Goal: Task Accomplishment & Management: Manage account settings

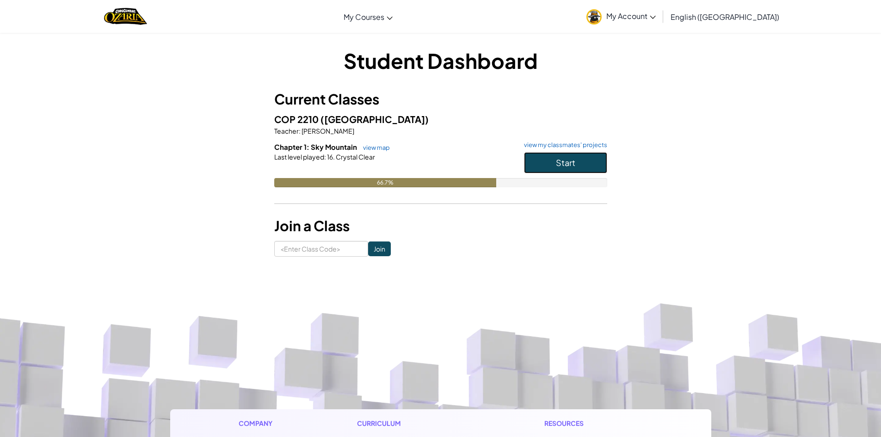
click at [573, 165] on span "Start" at bounding box center [565, 162] width 19 height 11
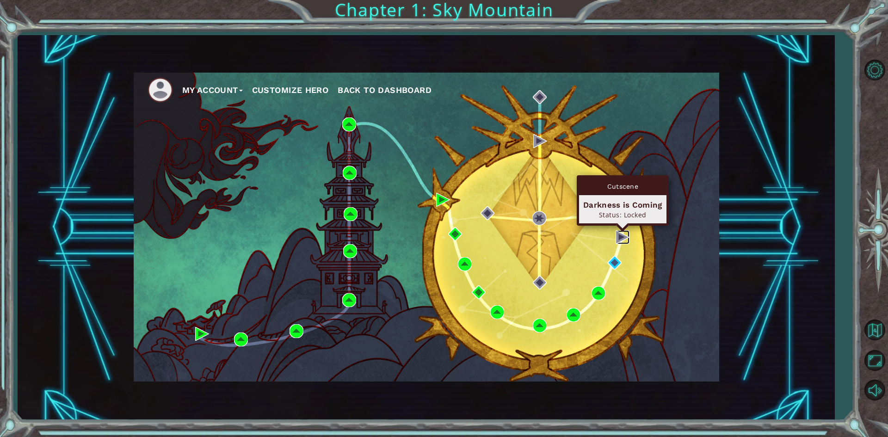
click at [622, 237] on img at bounding box center [623, 237] width 14 height 14
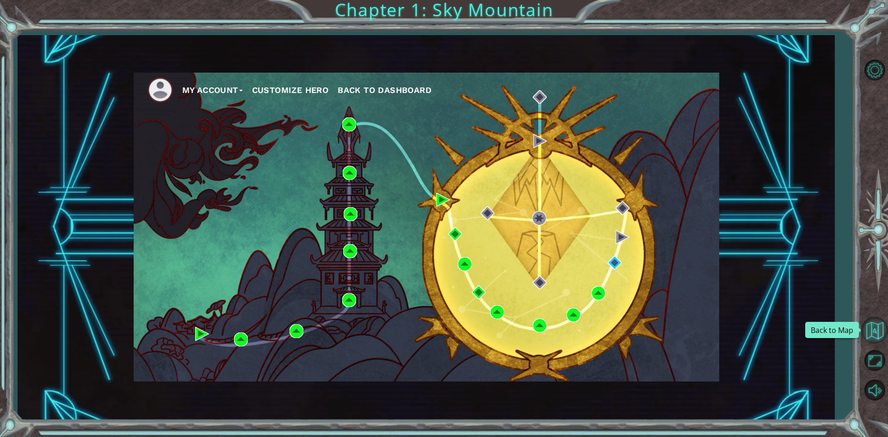
click at [876, 325] on button "Back to Map" at bounding box center [874, 330] width 27 height 27
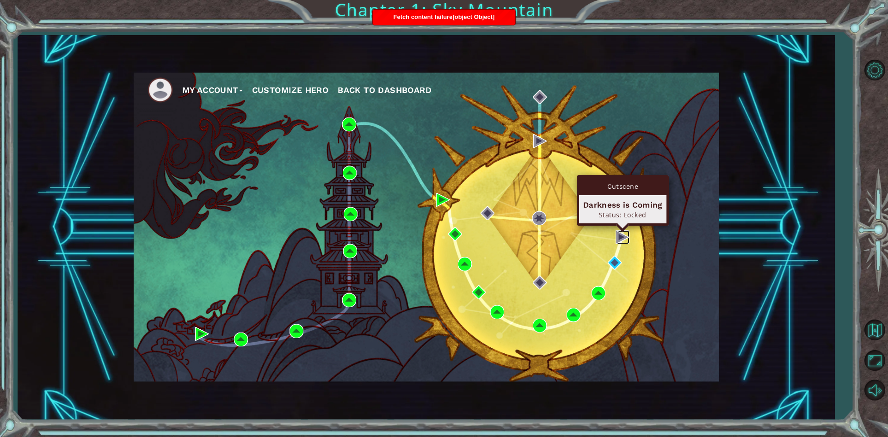
click at [620, 235] on img at bounding box center [623, 237] width 14 height 14
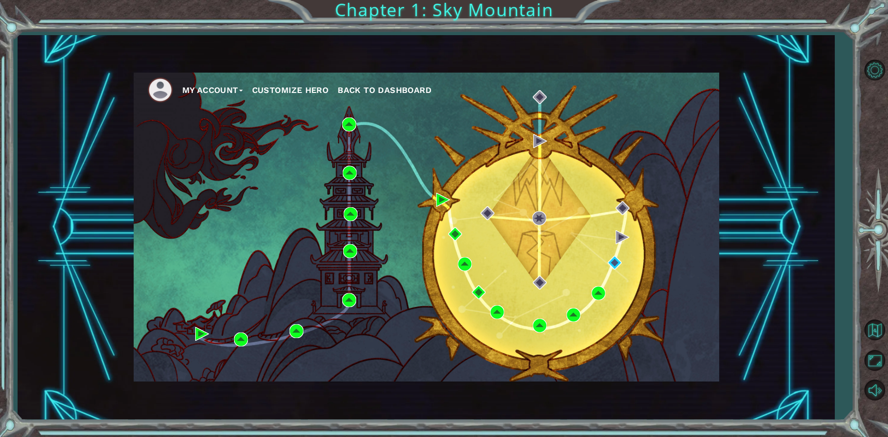
click at [217, 93] on button "My Account" at bounding box center [212, 90] width 61 height 14
click at [210, 105] on button "Account Settings" at bounding box center [223, 110] width 69 height 10
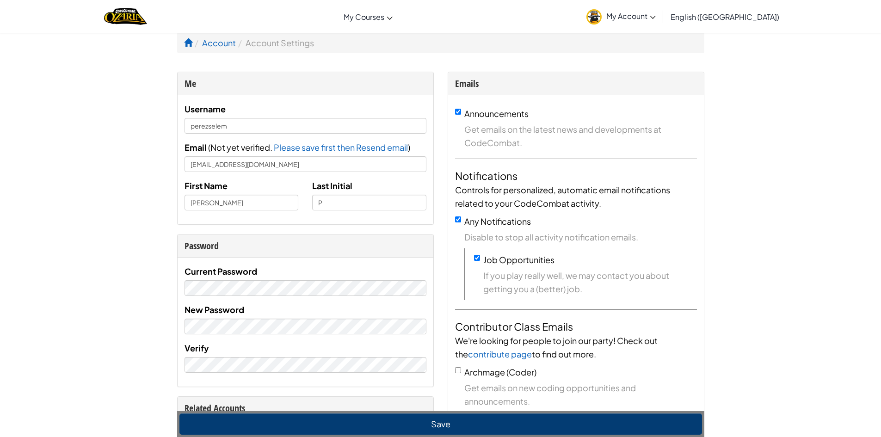
click at [656, 19] on span "My Account" at bounding box center [630, 16] width 49 height 10
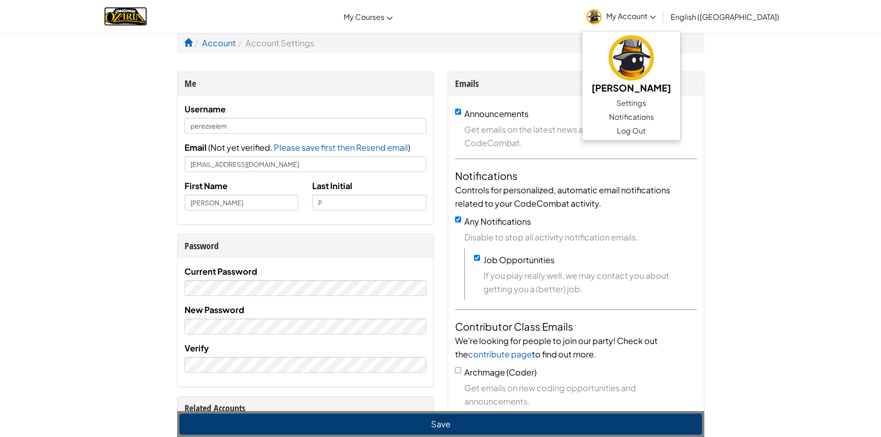
click at [134, 20] on img "Home" at bounding box center [125, 16] width 43 height 19
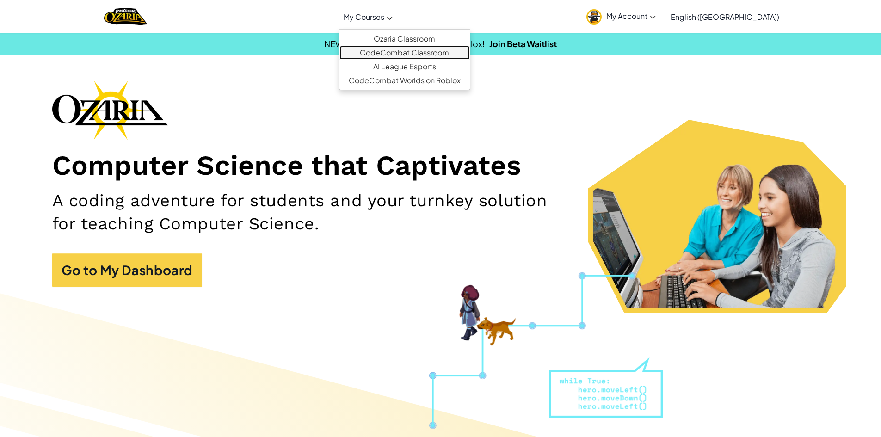
click at [470, 55] on link "CodeCombat Classroom" at bounding box center [405, 53] width 130 height 14
